Goal: Task Accomplishment & Management: Use online tool/utility

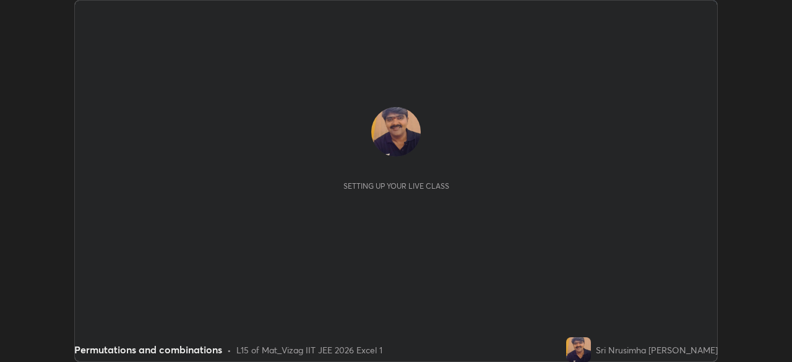
scroll to position [362, 791]
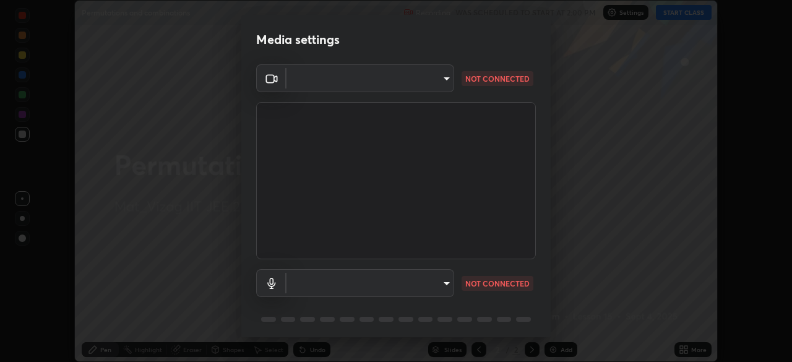
type input "947fc5493f91a7baa40ee644b890fb7dd4750de2b605eca998dfd8e2db679ee9"
click at [441, 278] on body "Erase all Permutations and combinations Recording WAS SCHEDULED TO START AT 2:0…" at bounding box center [396, 181] width 792 height 362
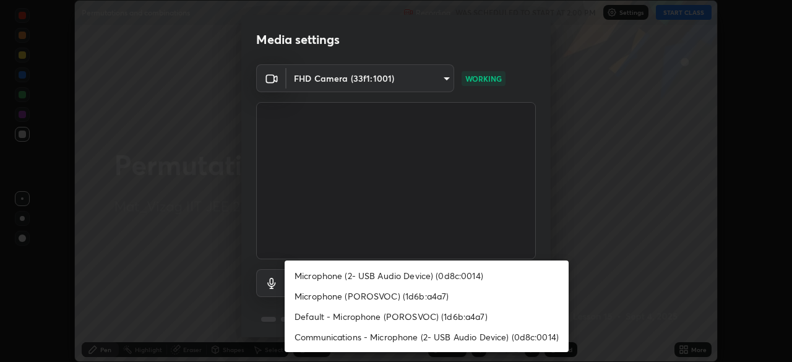
click at [507, 273] on li "Microphone (2- USB Audio Device) (0d8c:0014)" at bounding box center [427, 275] width 284 height 20
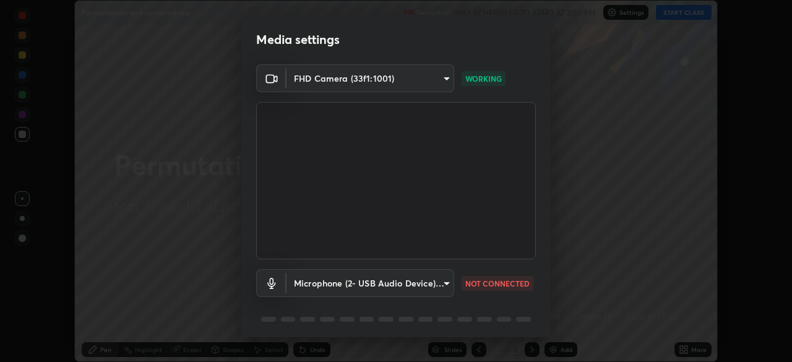
type input "1ede4d626d9fb06076c01b1b6672a76f8f21ec18a9f333e0e6d3ae7057ba5af2"
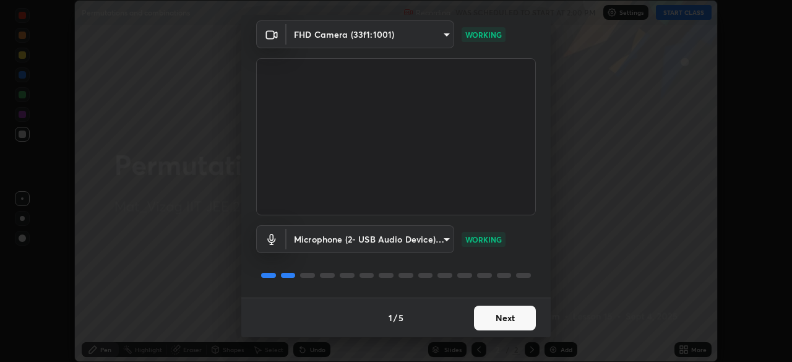
click at [505, 323] on button "Next" at bounding box center [505, 318] width 62 height 25
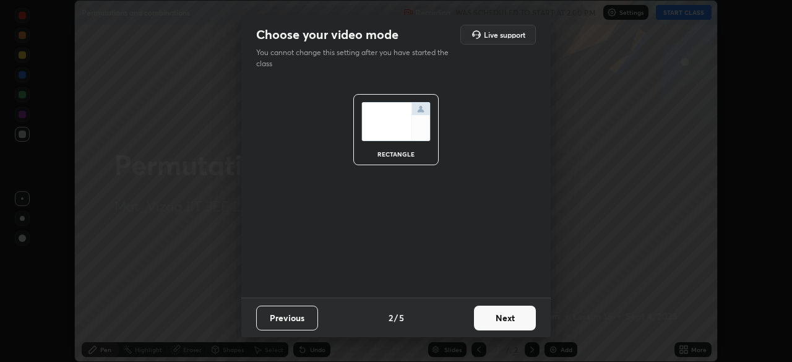
click at [509, 327] on button "Next" at bounding box center [505, 318] width 62 height 25
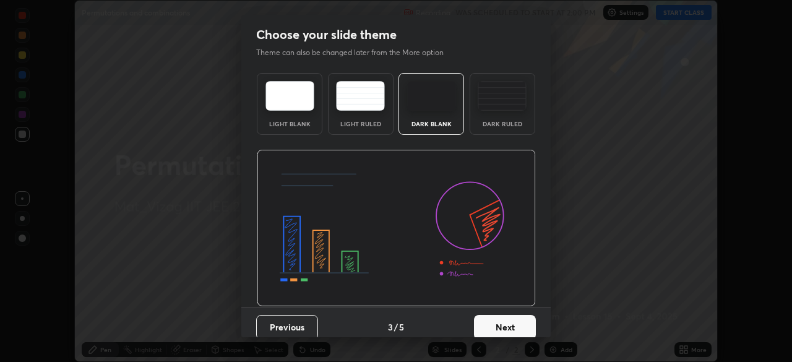
click at [502, 323] on button "Next" at bounding box center [505, 327] width 62 height 25
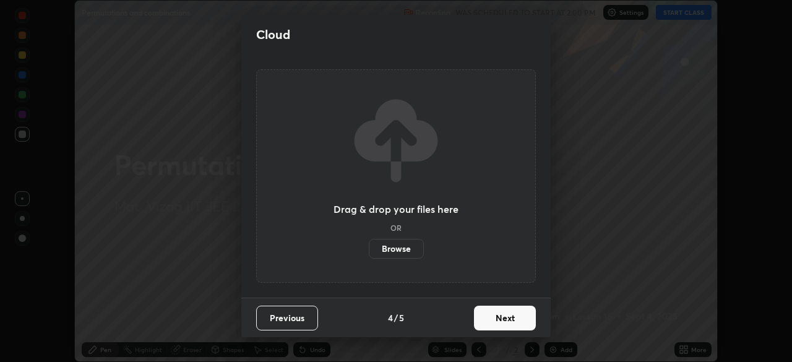
click at [507, 313] on button "Next" at bounding box center [505, 318] width 62 height 25
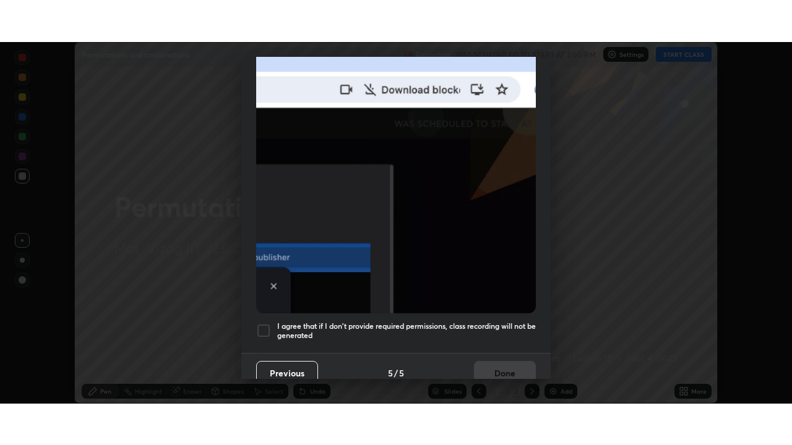
scroll to position [296, 0]
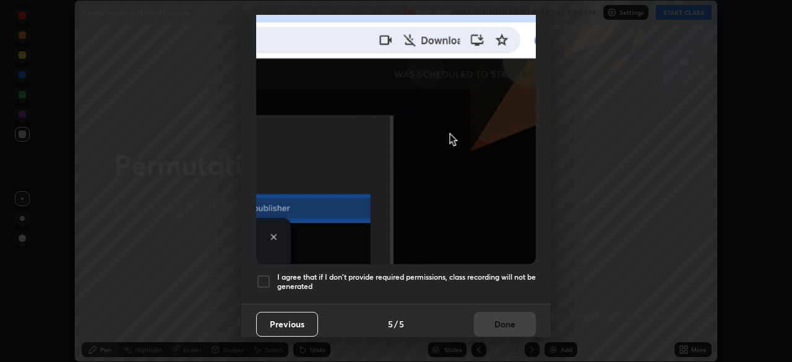
click at [269, 274] on div at bounding box center [263, 281] width 15 height 15
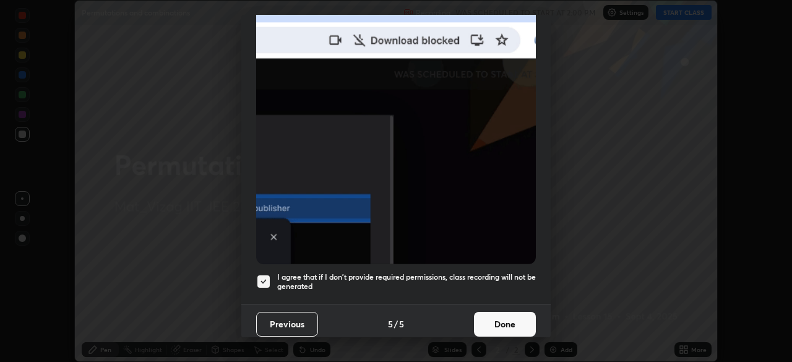
click at [497, 324] on button "Done" at bounding box center [505, 324] width 62 height 25
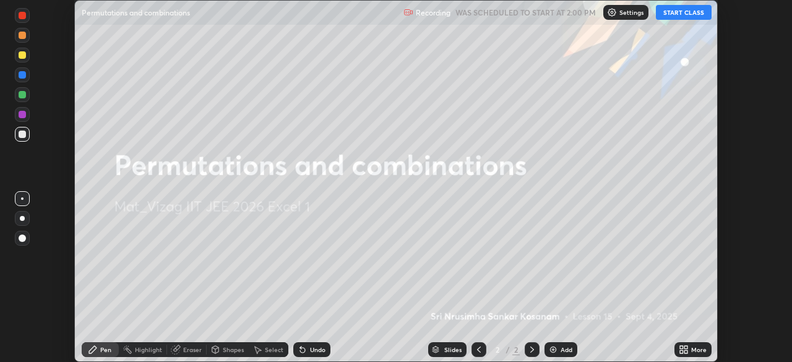
click at [681, 347] on icon at bounding box center [681, 347] width 3 height 3
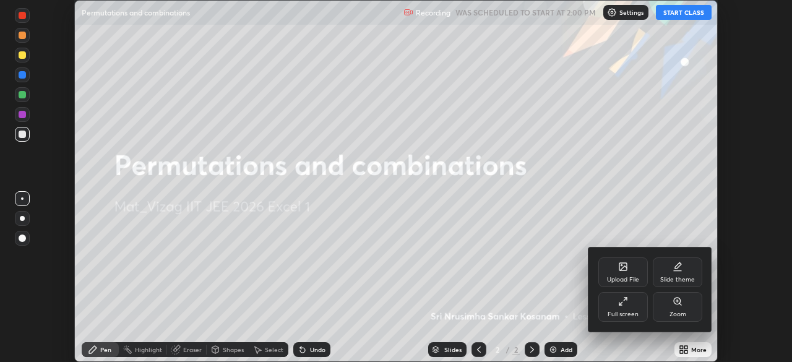
click at [621, 311] on div "Full screen" at bounding box center [623, 314] width 31 height 6
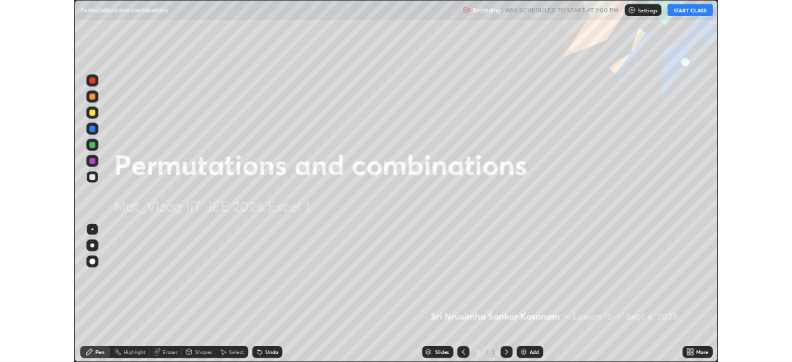
scroll to position [445, 792]
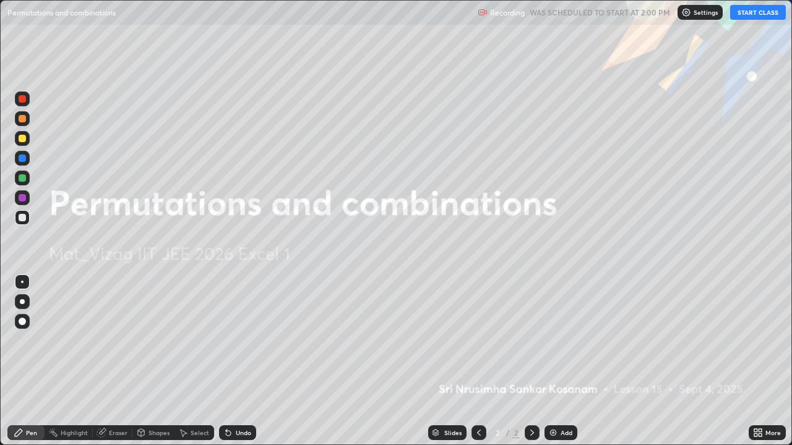
click at [759, 12] on button "START CLASS" at bounding box center [758, 12] width 56 height 15
click at [567, 361] on div "Add" at bounding box center [560, 433] width 33 height 15
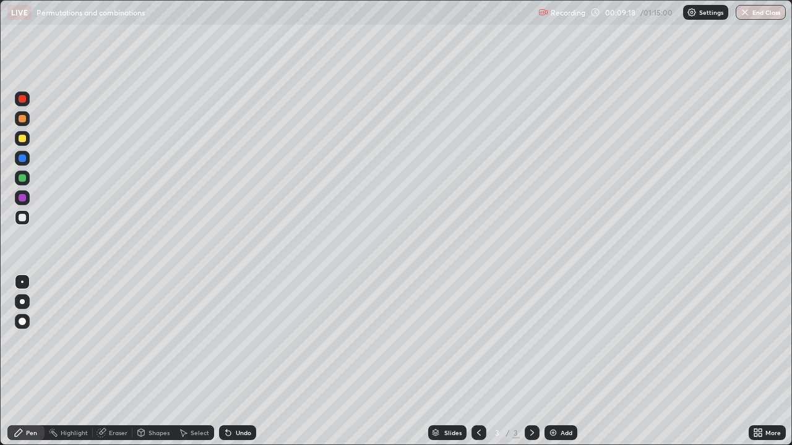
click at [549, 361] on img at bounding box center [553, 433] width 10 height 10
click at [111, 361] on div "Eraser" at bounding box center [118, 433] width 19 height 6
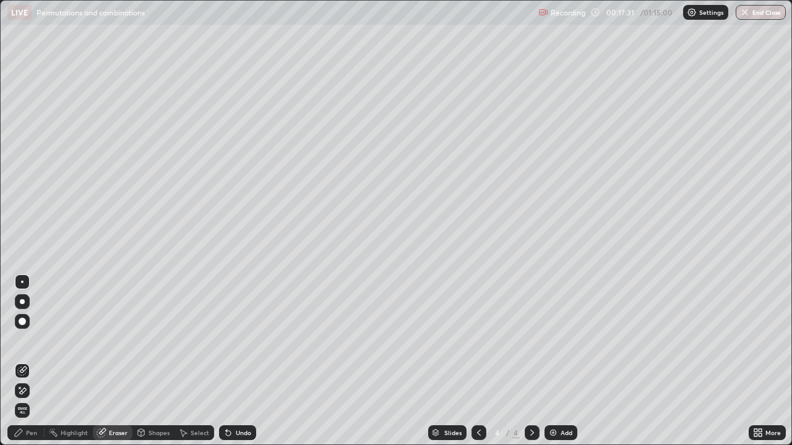
click at [22, 361] on icon at bounding box center [23, 391] width 7 height 6
click at [28, 361] on div "Pen" at bounding box center [31, 433] width 11 height 6
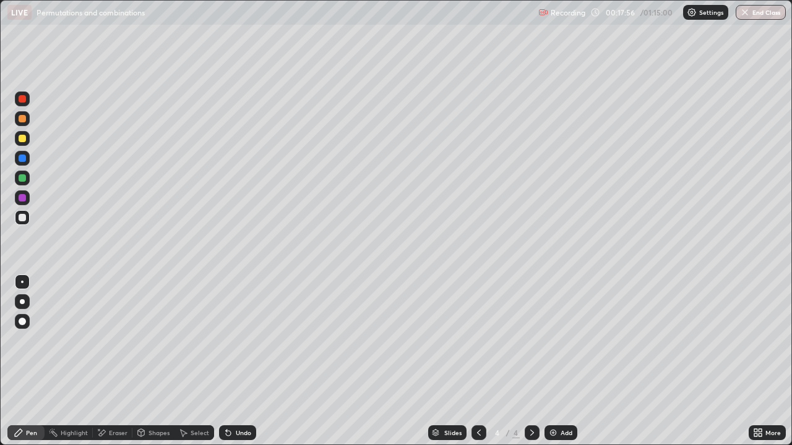
click at [106, 361] on div "Eraser" at bounding box center [113, 433] width 40 height 15
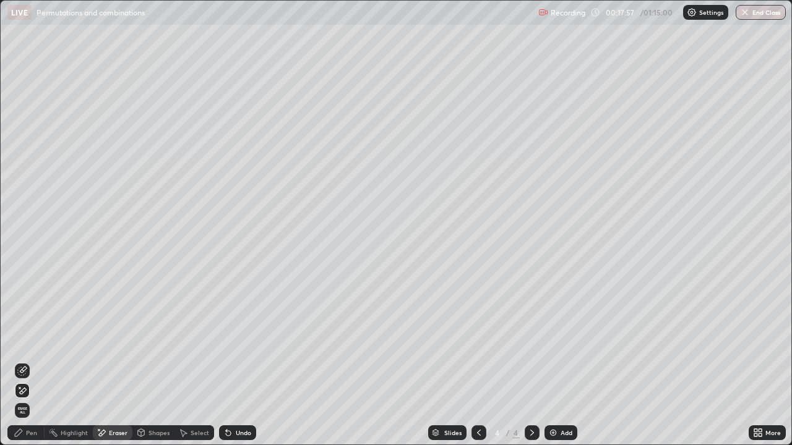
click at [24, 361] on icon at bounding box center [22, 391] width 10 height 11
click at [32, 361] on div "Pen" at bounding box center [31, 433] width 11 height 6
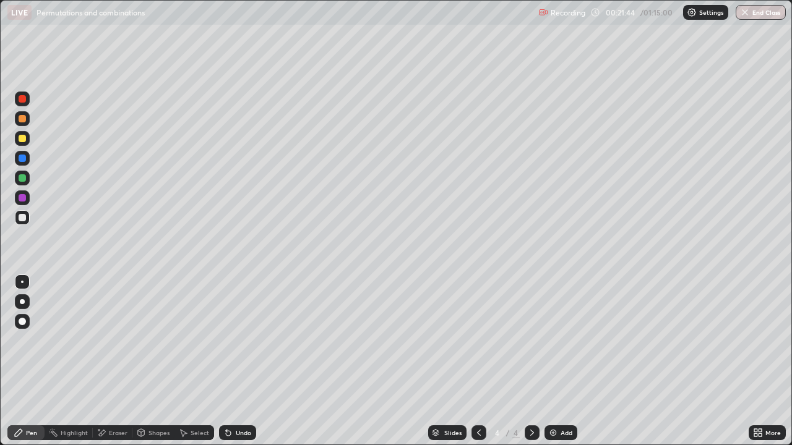
click at [554, 361] on img at bounding box center [553, 433] width 10 height 10
click at [232, 361] on div "Undo" at bounding box center [237, 433] width 37 height 15
click at [235, 361] on div "Undo" at bounding box center [237, 433] width 37 height 15
click at [238, 361] on div "Undo" at bounding box center [237, 433] width 37 height 15
click at [240, 361] on div "Undo" at bounding box center [237, 433] width 37 height 15
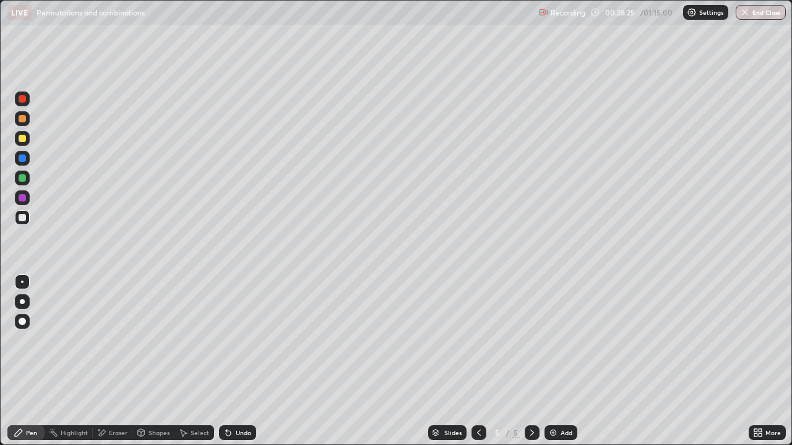
click at [233, 361] on div "Undo" at bounding box center [237, 433] width 37 height 15
click at [236, 361] on div "Undo" at bounding box center [243, 433] width 15 height 6
click at [238, 361] on div "Undo" at bounding box center [243, 433] width 15 height 6
click at [240, 361] on div "Undo" at bounding box center [237, 433] width 37 height 15
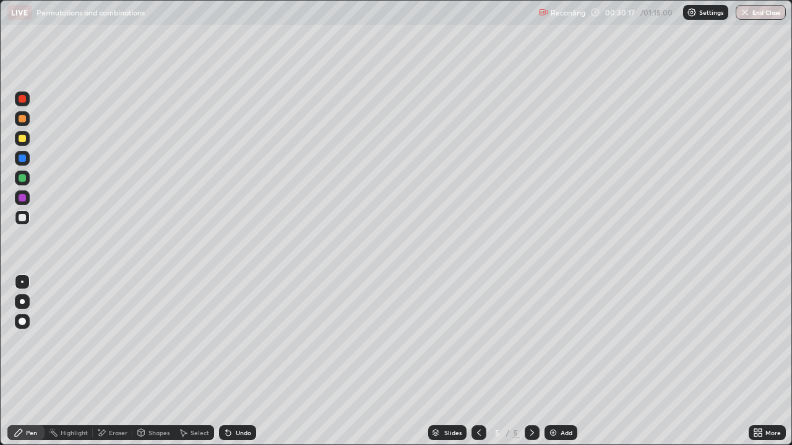
click at [112, 361] on div "Eraser" at bounding box center [118, 433] width 19 height 6
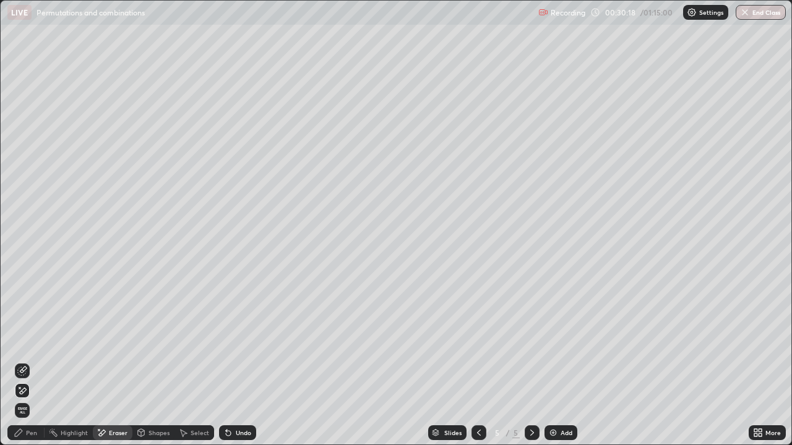
click at [25, 361] on icon at bounding box center [22, 391] width 10 height 11
click at [26, 361] on div "Pen" at bounding box center [31, 433] width 11 height 6
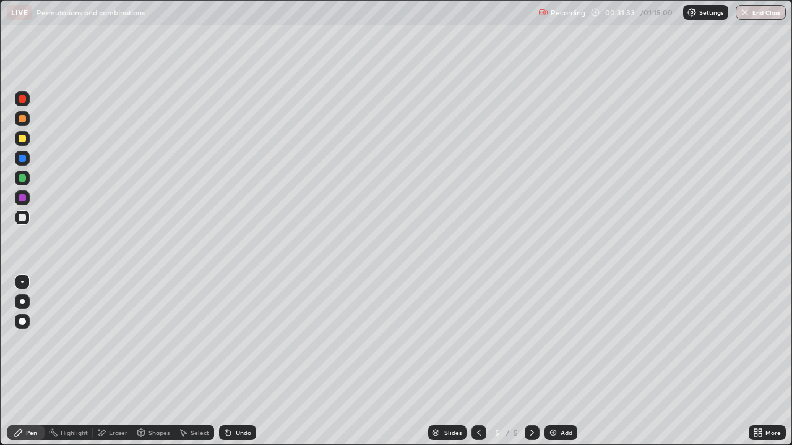
click at [109, 361] on div "Eraser" at bounding box center [118, 433] width 19 height 6
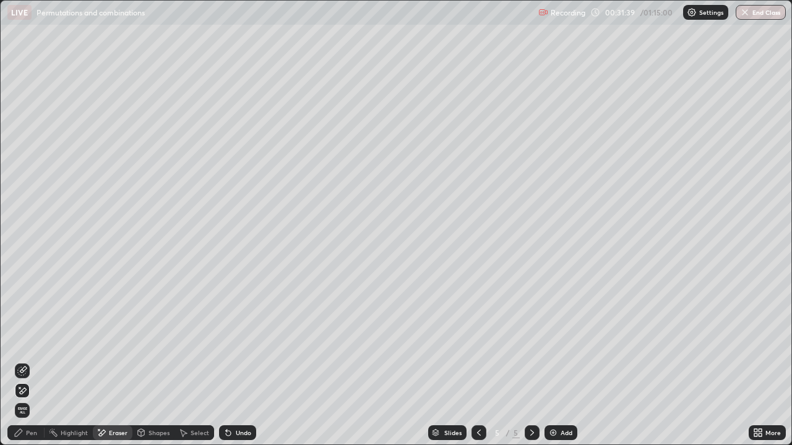
click at [31, 361] on div "Pen" at bounding box center [31, 433] width 11 height 6
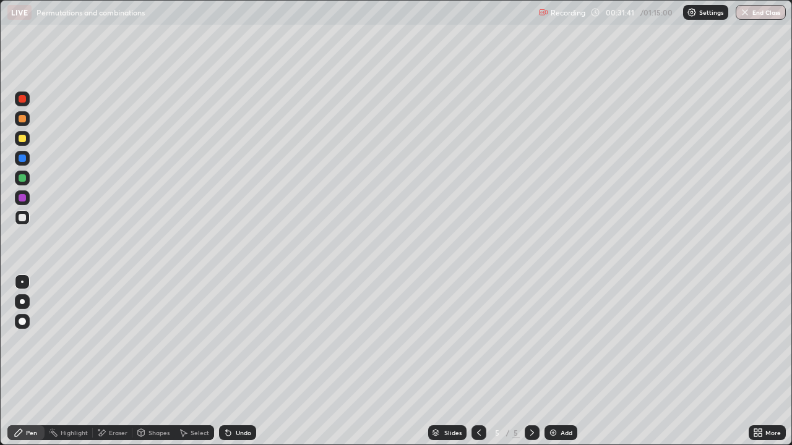
click at [30, 361] on div "Pen" at bounding box center [31, 433] width 11 height 6
click at [114, 361] on div "Eraser" at bounding box center [118, 433] width 19 height 6
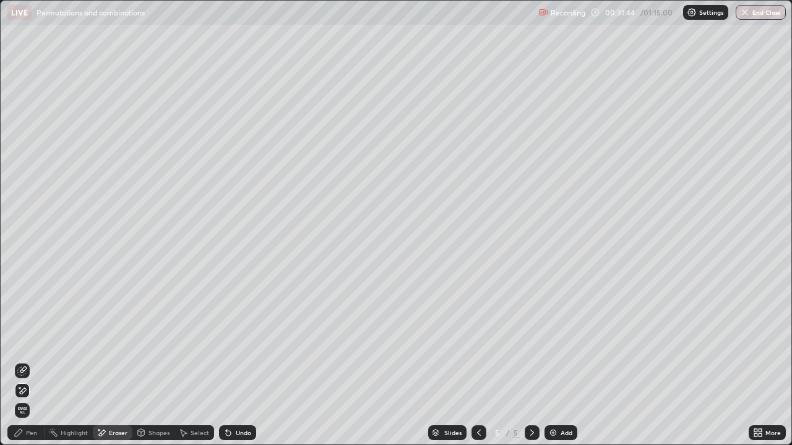
click at [24, 361] on icon at bounding box center [19, 433] width 10 height 10
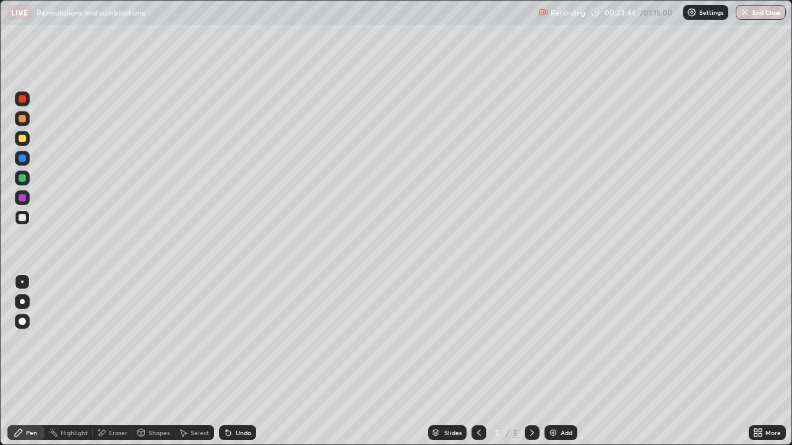
click at [113, 361] on div "Eraser" at bounding box center [118, 433] width 19 height 6
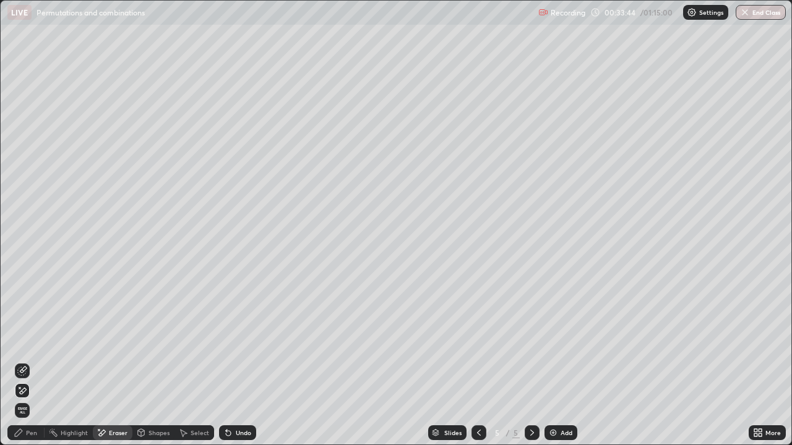
click at [23, 361] on icon at bounding box center [22, 391] width 10 height 11
click at [33, 361] on div "Pen" at bounding box center [31, 433] width 11 height 6
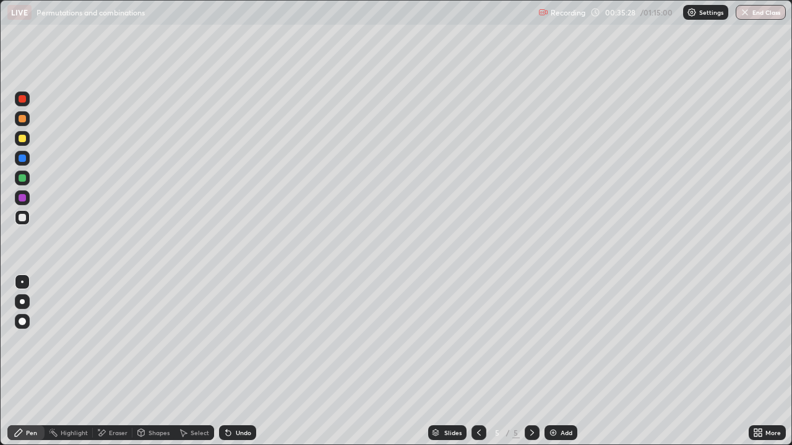
click at [236, 361] on div "Undo" at bounding box center [243, 433] width 15 height 6
click at [564, 361] on div "Add" at bounding box center [567, 433] width 12 height 6
click at [557, 361] on img at bounding box center [553, 433] width 10 height 10
click at [478, 361] on icon at bounding box center [479, 433] width 10 height 10
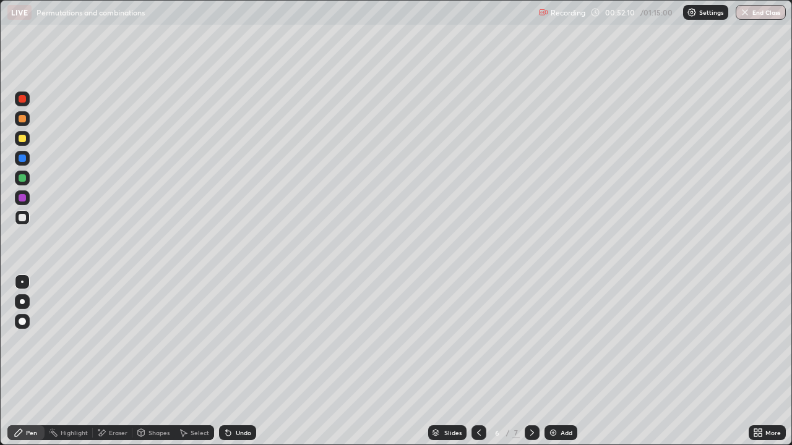
click at [563, 361] on div "Add" at bounding box center [567, 433] width 12 height 6
click at [233, 361] on div "Undo" at bounding box center [237, 433] width 37 height 15
click at [555, 361] on img at bounding box center [553, 433] width 10 height 10
click at [482, 361] on div at bounding box center [478, 433] width 15 height 15
click at [563, 361] on div "Add" at bounding box center [567, 433] width 12 height 6
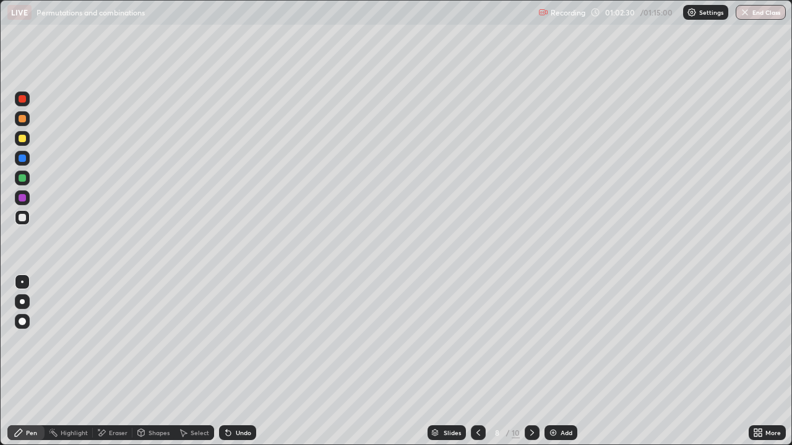
click at [557, 361] on div "Add" at bounding box center [560, 433] width 33 height 15
click at [245, 361] on div "Undo" at bounding box center [243, 433] width 15 height 6
click at [241, 361] on div "Undo" at bounding box center [243, 433] width 15 height 6
click at [242, 361] on div "Undo" at bounding box center [243, 433] width 15 height 6
click at [247, 361] on div "Undo" at bounding box center [243, 433] width 15 height 6
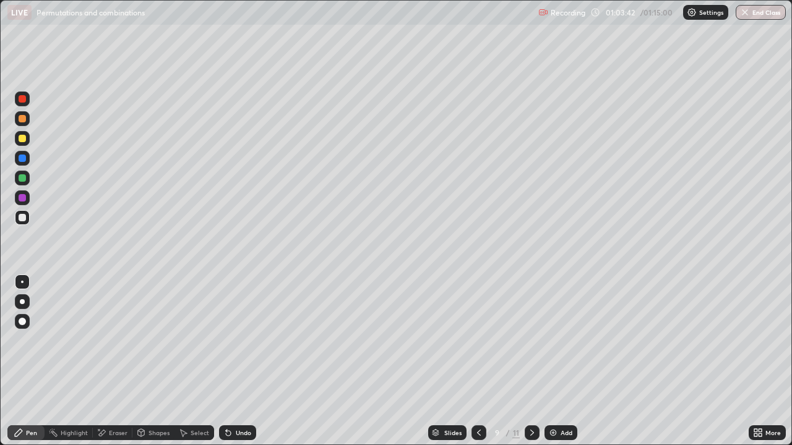
click at [253, 361] on div "Undo" at bounding box center [237, 433] width 37 height 15
click at [561, 361] on div "Add" at bounding box center [567, 433] width 12 height 6
click at [765, 8] on button "End Class" at bounding box center [761, 12] width 49 height 15
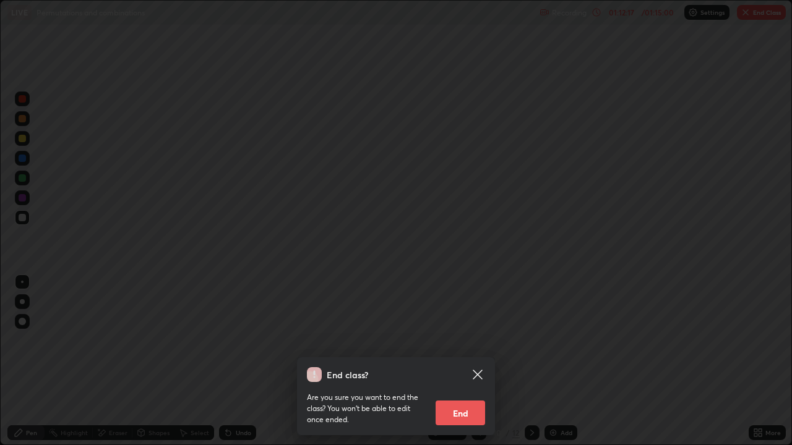
click at [460, 361] on button "End" at bounding box center [460, 413] width 49 height 25
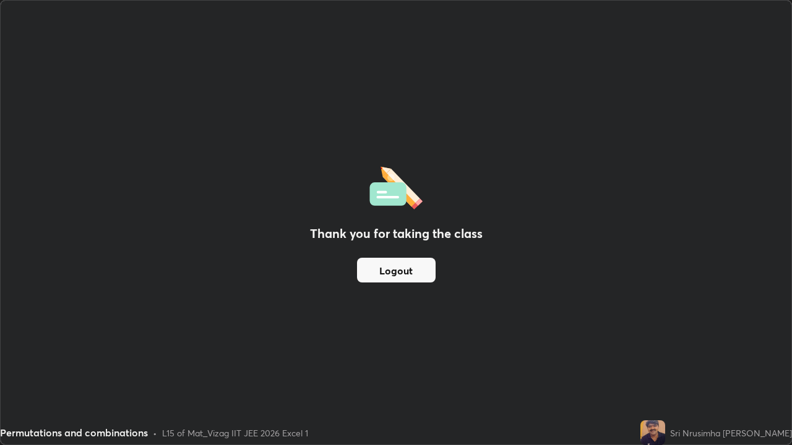
click at [374, 273] on button "Logout" at bounding box center [396, 270] width 79 height 25
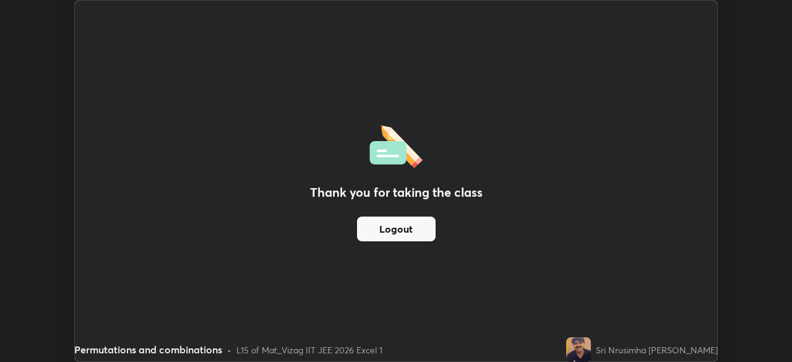
scroll to position [61512, 61082]
click at [374, 231] on button "Logout" at bounding box center [396, 229] width 79 height 25
click at [378, 229] on button "Logout" at bounding box center [396, 229] width 79 height 25
click at [381, 228] on button "Logout" at bounding box center [396, 229] width 79 height 25
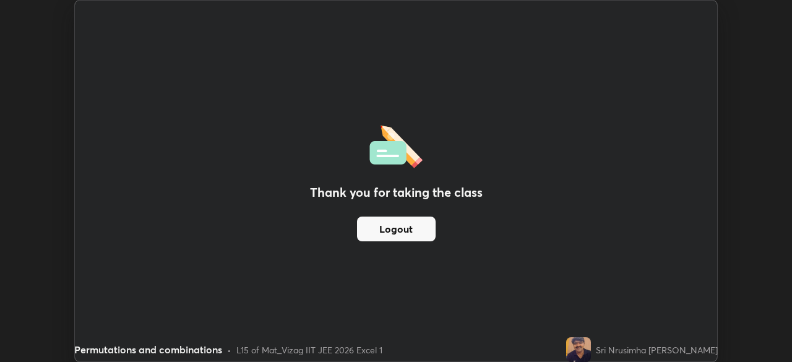
click at [384, 230] on button "Logout" at bounding box center [396, 229] width 79 height 25
